Goal: Task Accomplishment & Management: Use online tool/utility

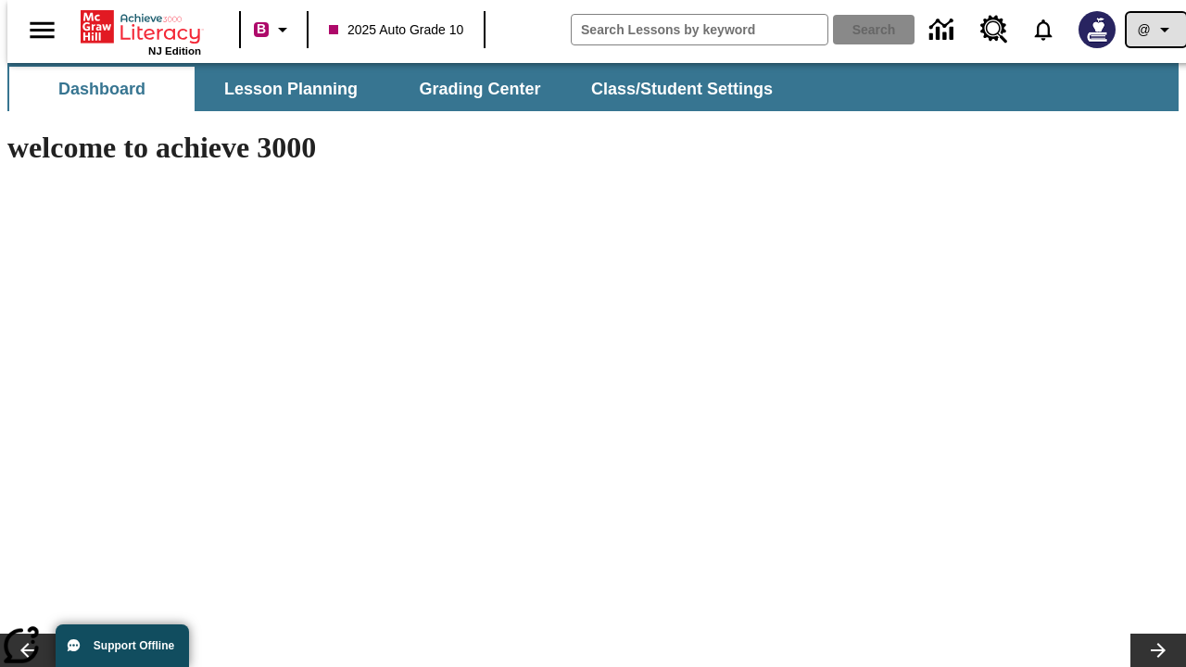
click at [1154, 30] on icon "Profile/Settings" at bounding box center [1165, 30] width 22 height 22
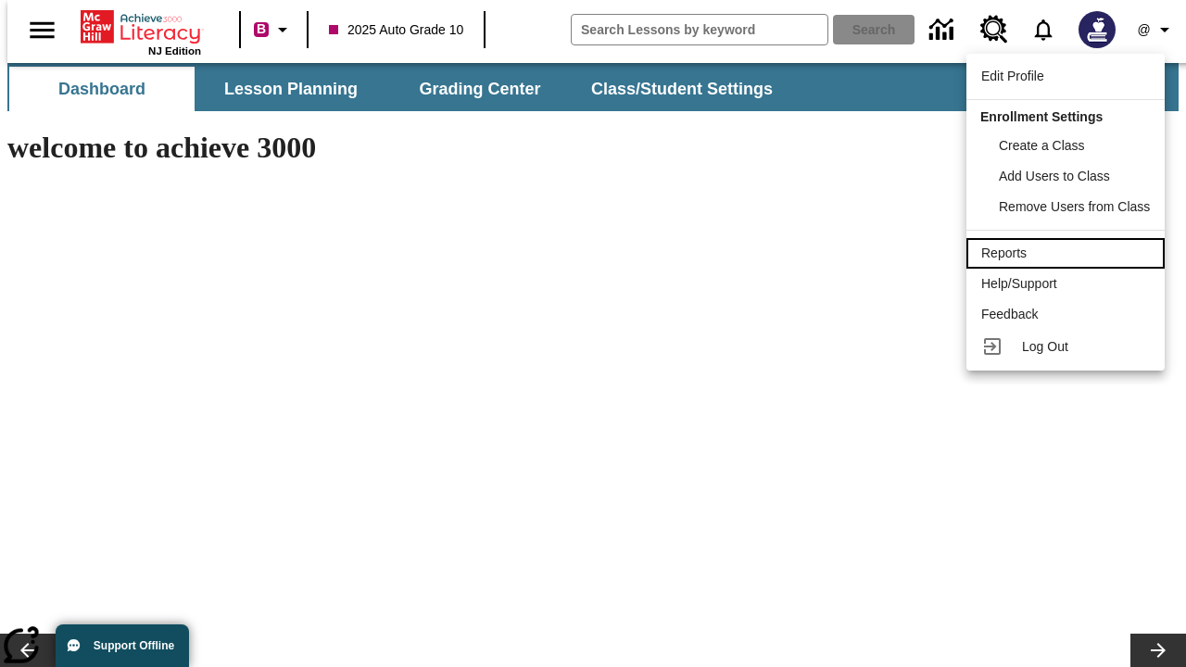
click at [1069, 253] on div "Reports" at bounding box center [1066, 253] width 169 height 19
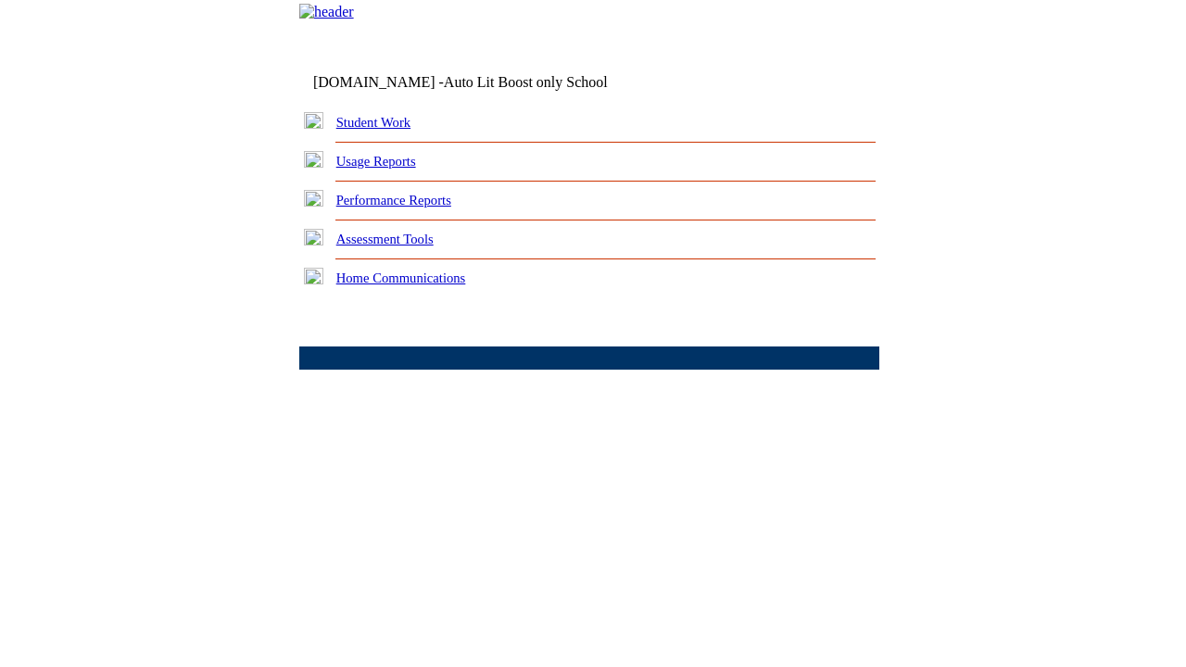
click at [0, 0] on link "How are my students performing on standards?" at bounding box center [0, 0] width 0 height 0
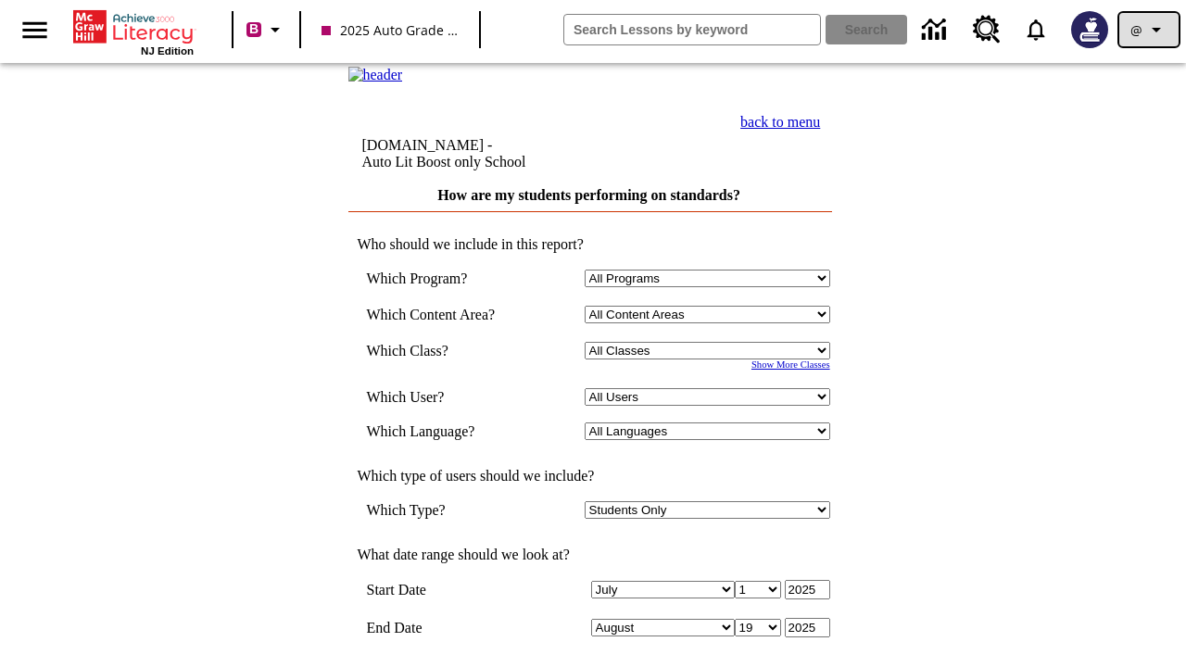
click at [1149, 30] on icon "Profile/Settings" at bounding box center [1157, 30] width 22 height 22
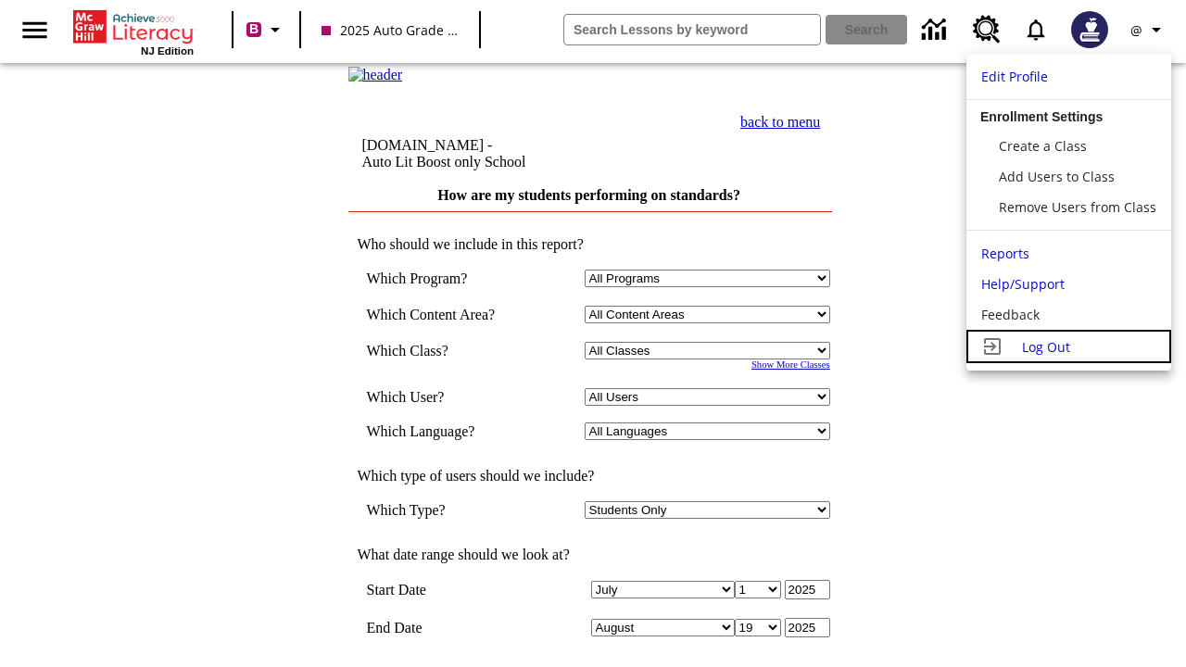
click at [1069, 347] on span "Log Out" at bounding box center [1046, 347] width 48 height 18
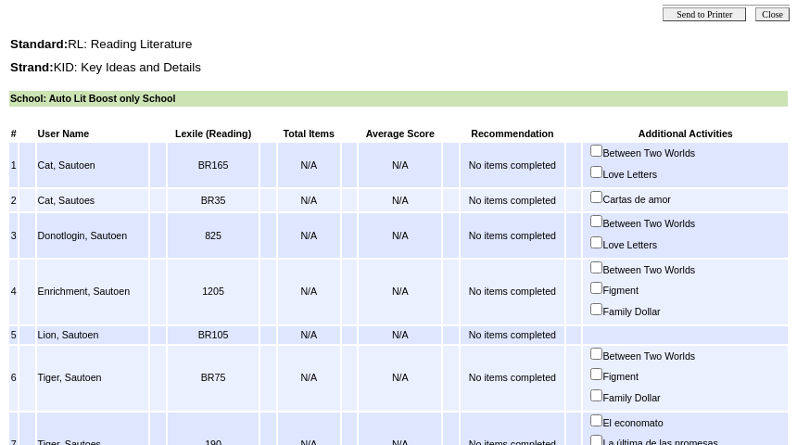
click at [603, 270] on input "Between Two Worlds" at bounding box center [596, 267] width 12 height 12
checkbox input "true"
